Goal: Task Accomplishment & Management: Manage account settings

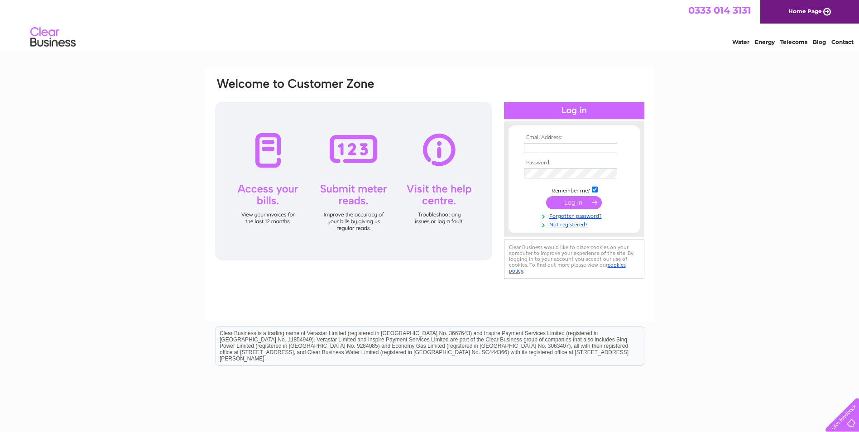
type input "accounts@philipindustrial.com"
click at [578, 203] on input "submit" at bounding box center [574, 202] width 56 height 13
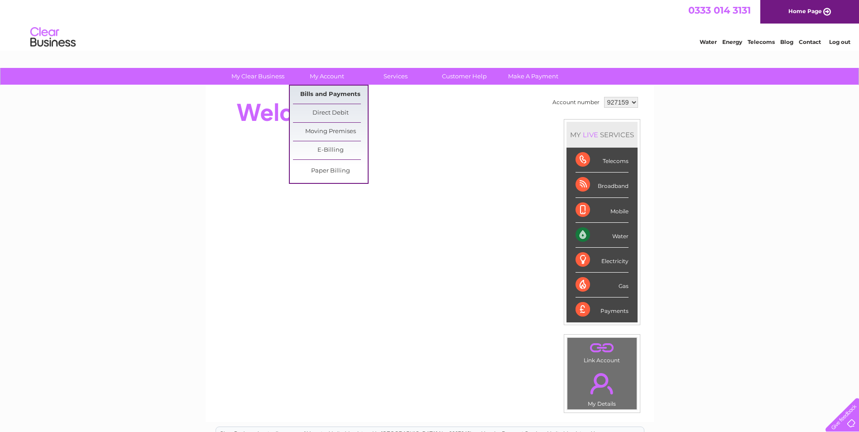
click at [326, 95] on link "Bills and Payments" at bounding box center [330, 95] width 75 height 18
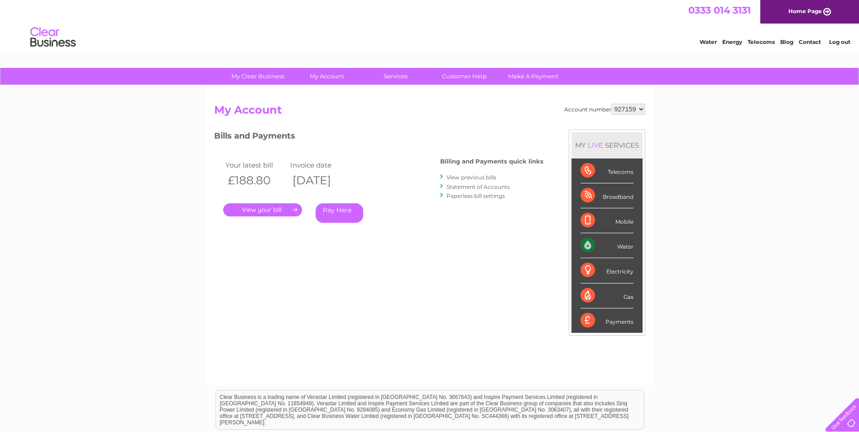
click at [267, 211] on link "." at bounding box center [262, 209] width 79 height 13
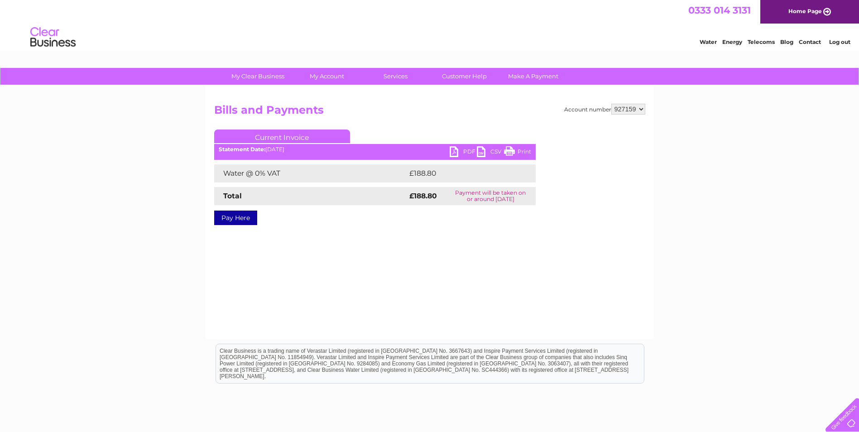
click at [458, 152] on link "PDF" at bounding box center [463, 152] width 27 height 13
click at [829, 39] on link "Log out" at bounding box center [839, 41] width 21 height 7
